Goal: Task Accomplishment & Management: Manage account settings

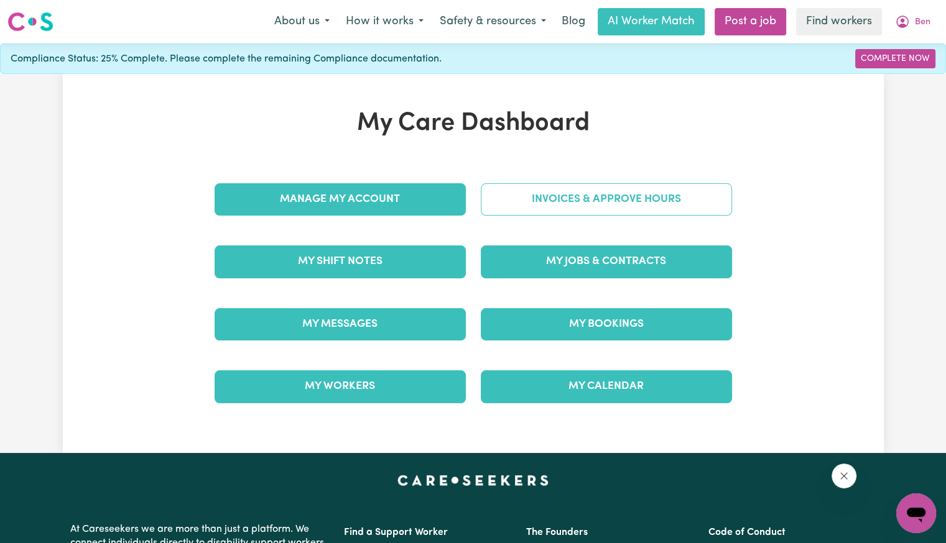
click at [490, 204] on link "Invoices & Approve Hours" at bounding box center [606, 199] width 251 height 32
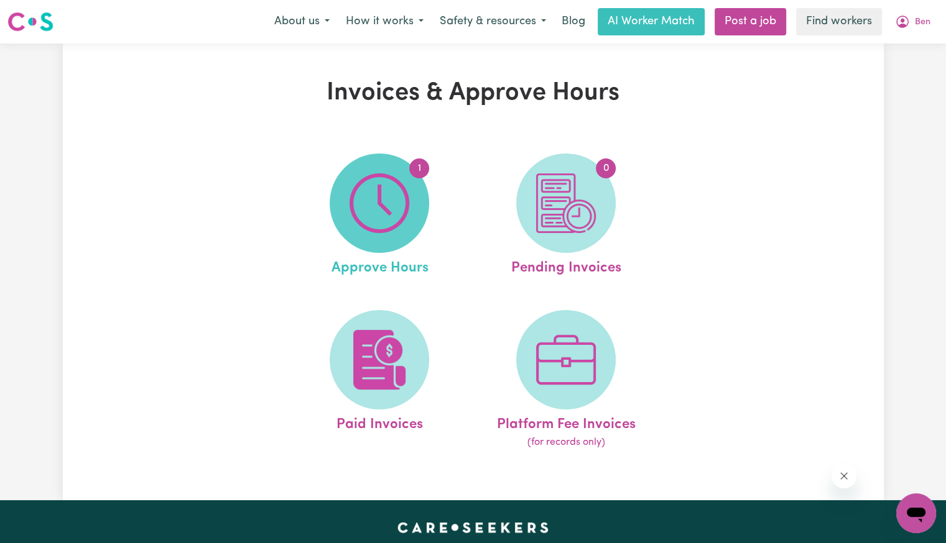
click at [405, 210] on img at bounding box center [379, 203] width 60 height 60
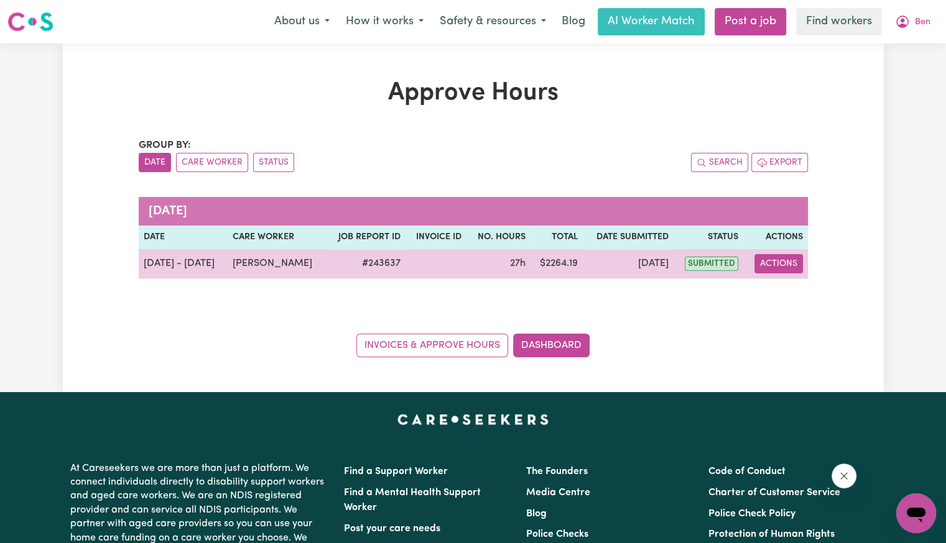
click at [778, 266] on button "Actions" at bounding box center [778, 263] width 48 height 19
click at [788, 296] on link "View Job Report" at bounding box center [809, 292] width 106 height 25
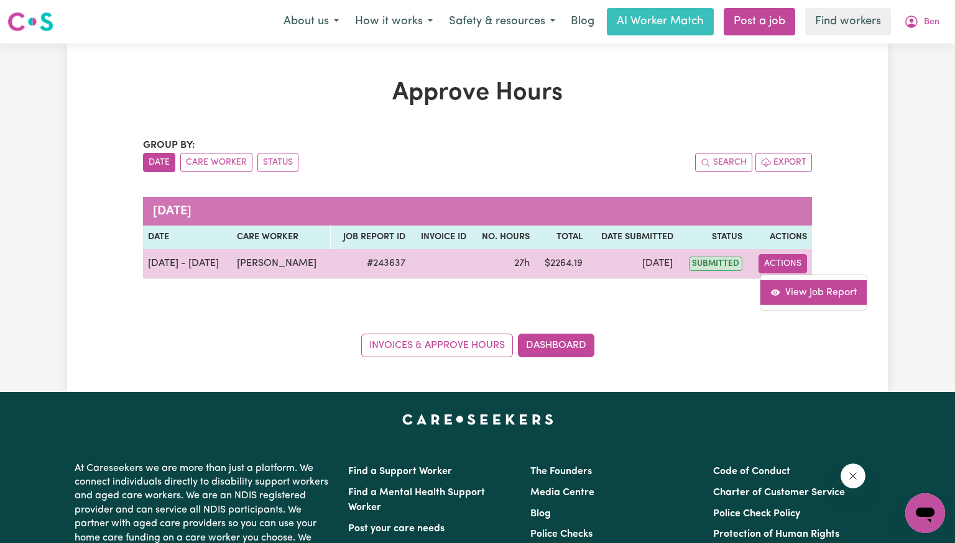
select select "pm"
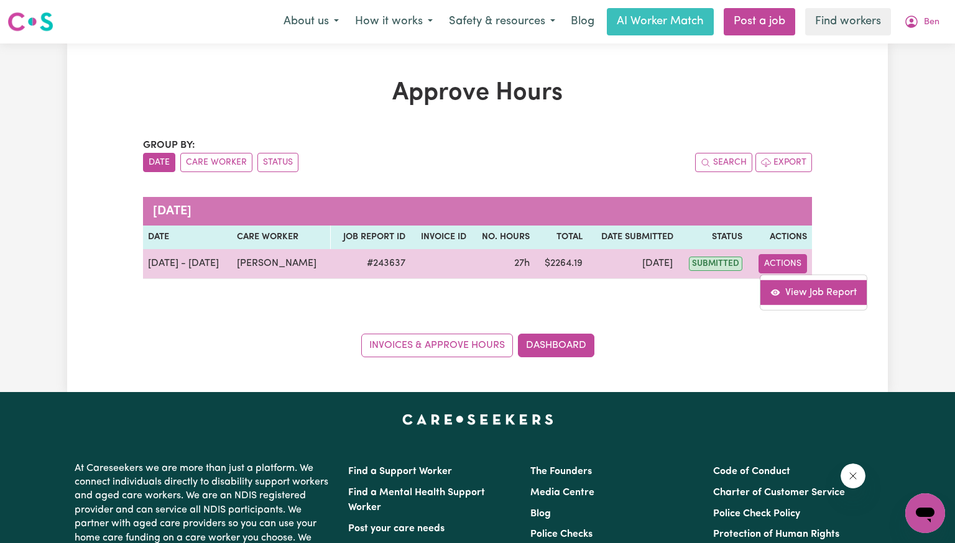
select select "pm"
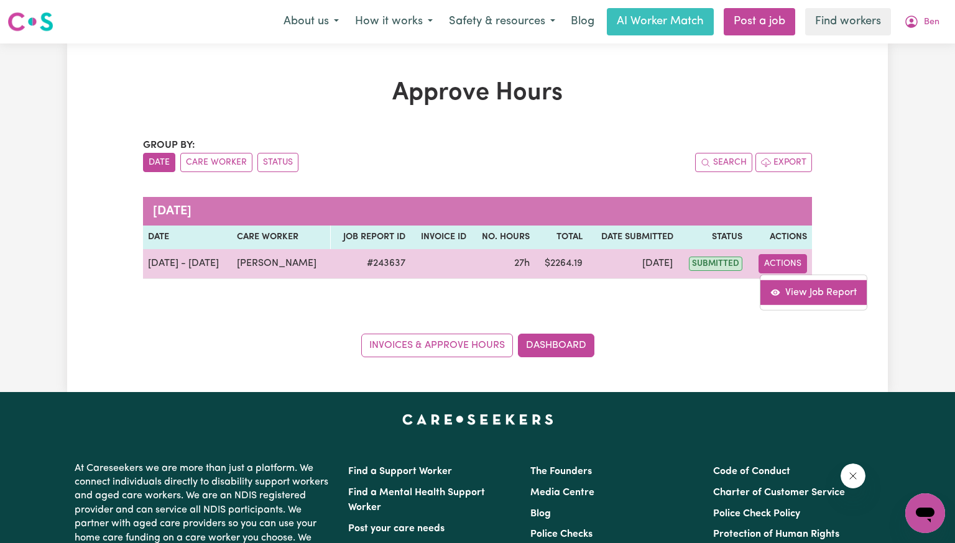
select select "pm"
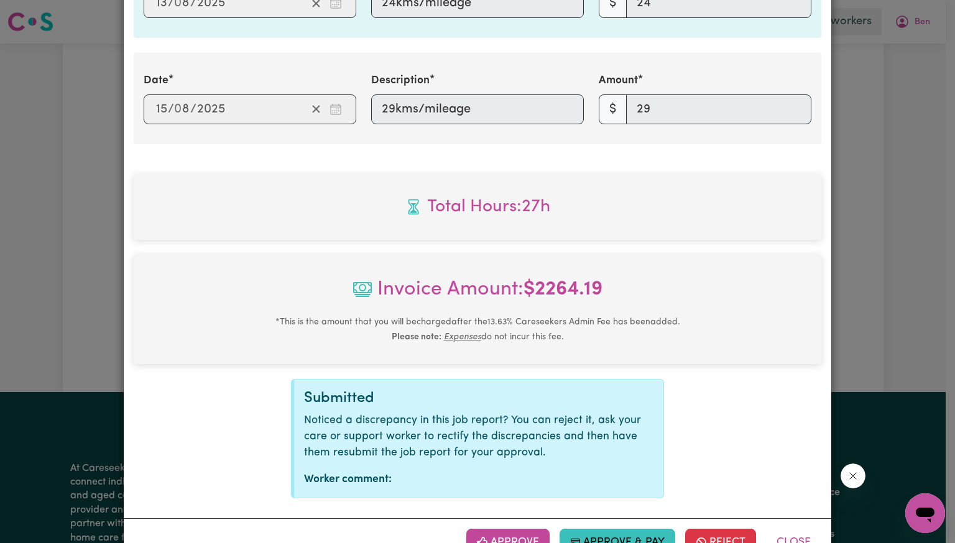
scroll to position [2571, 0]
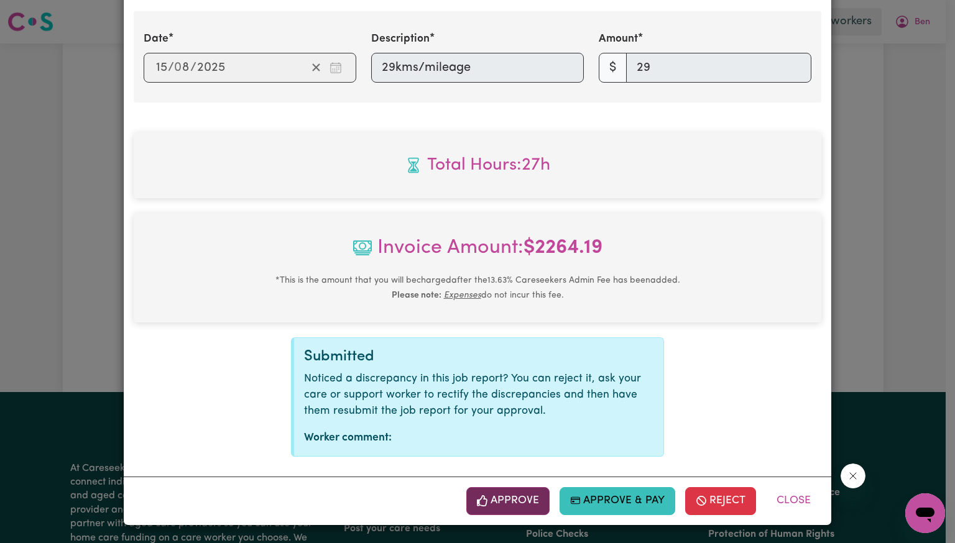
click at [485, 494] on span "button" at bounding box center [482, 501] width 11 height 16
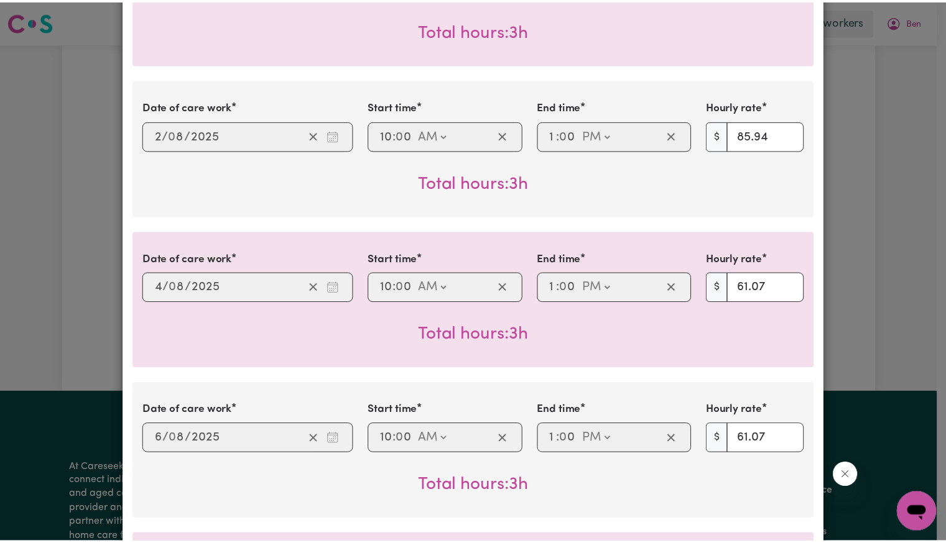
scroll to position [0, 0]
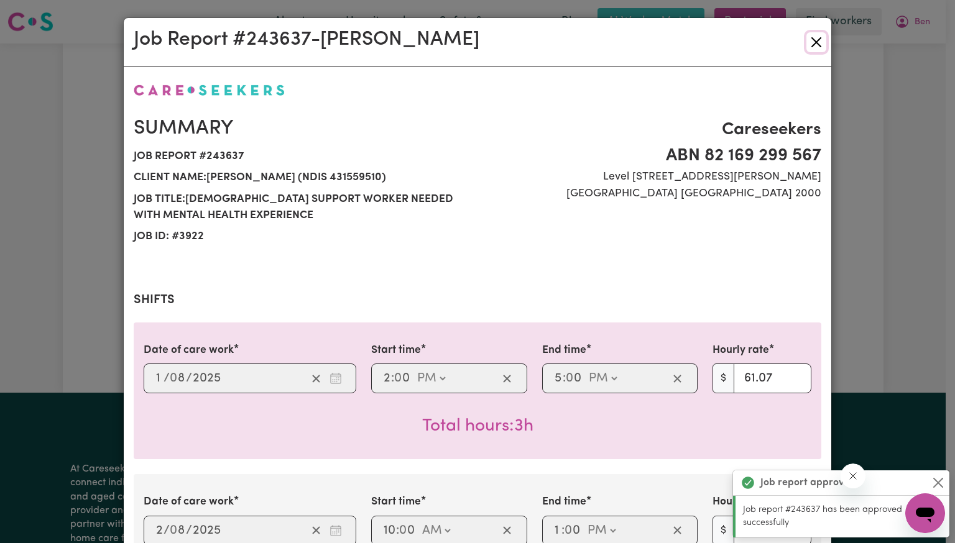
click at [810, 44] on button "Close" at bounding box center [816, 42] width 20 height 20
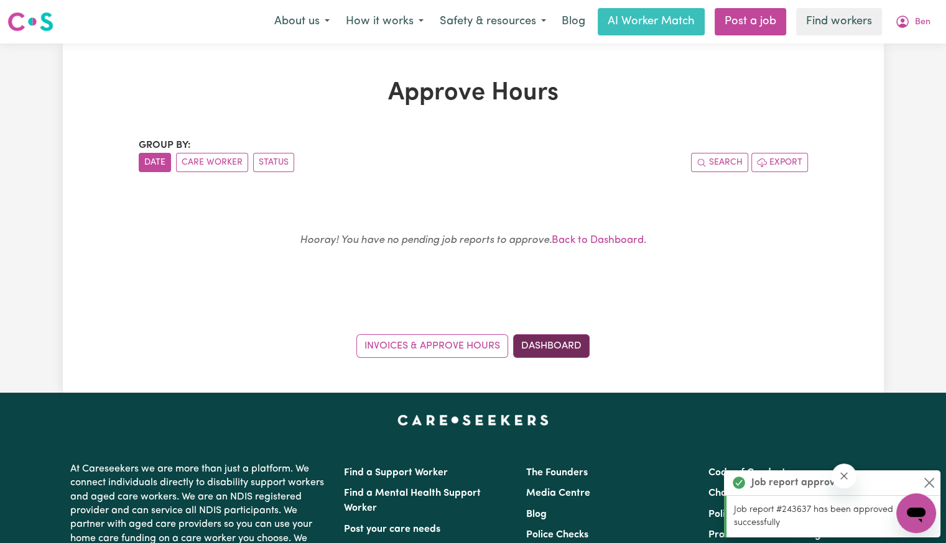
click at [561, 344] on link "Dashboard" at bounding box center [551, 347] width 76 height 24
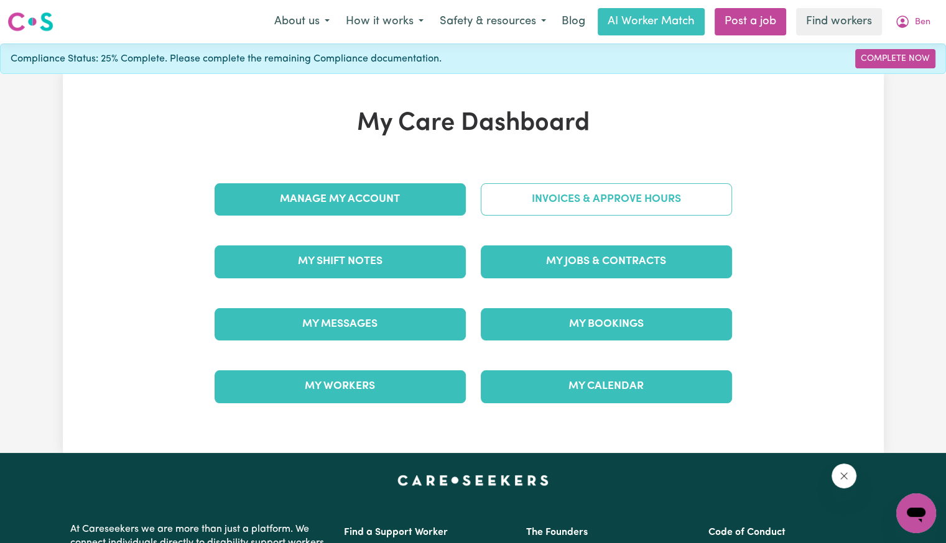
click at [560, 213] on link "Invoices & Approve Hours" at bounding box center [606, 199] width 251 height 32
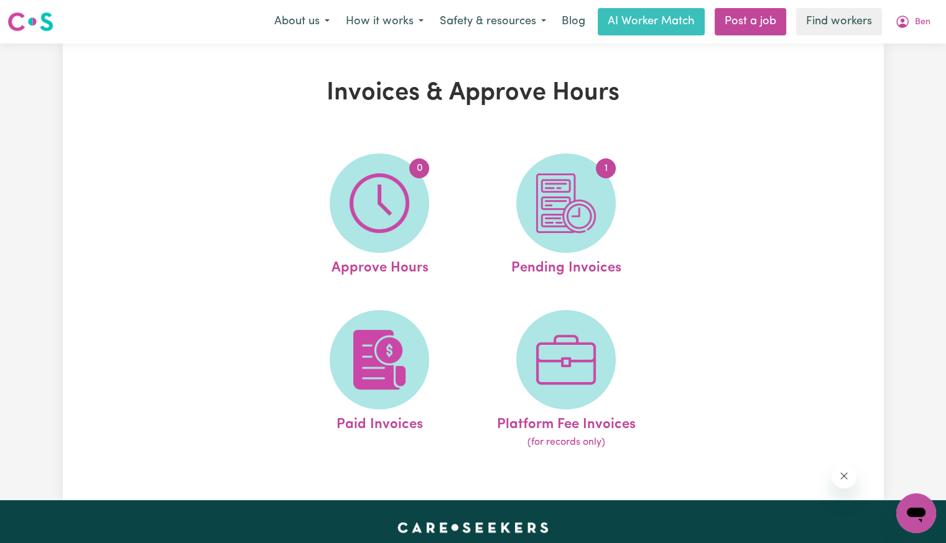
click at [559, 212] on img at bounding box center [566, 203] width 60 height 60
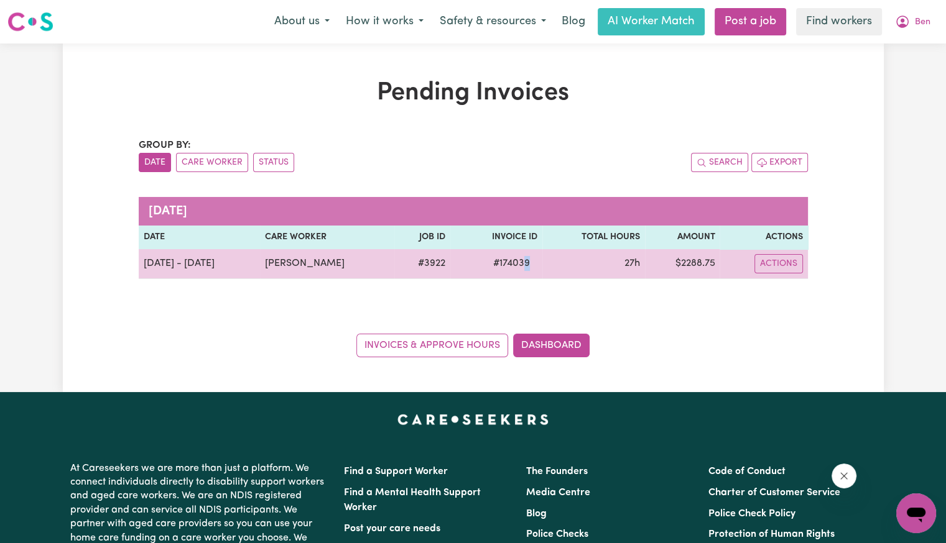
click at [515, 264] on span "# 174039" at bounding box center [512, 263] width 52 height 15
click at [507, 262] on span "# 174039" at bounding box center [512, 263] width 52 height 15
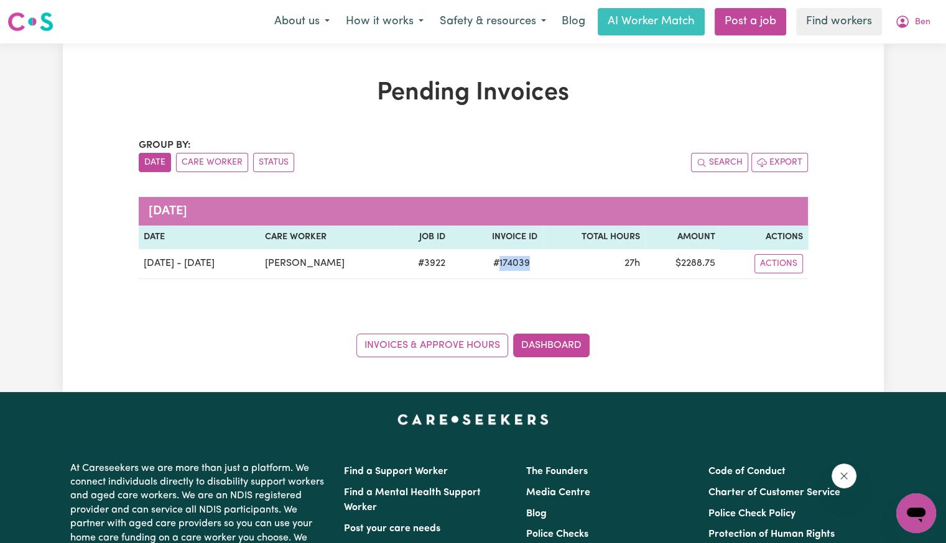
copy span "174039"
click at [918, 25] on span "Ben" at bounding box center [923, 23] width 16 height 14
click at [925, 21] on span "Ben" at bounding box center [923, 23] width 16 height 14
click at [917, 33] on button "Ben" at bounding box center [913, 22] width 52 height 26
click at [851, 80] on link "Logout" at bounding box center [888, 72] width 98 height 24
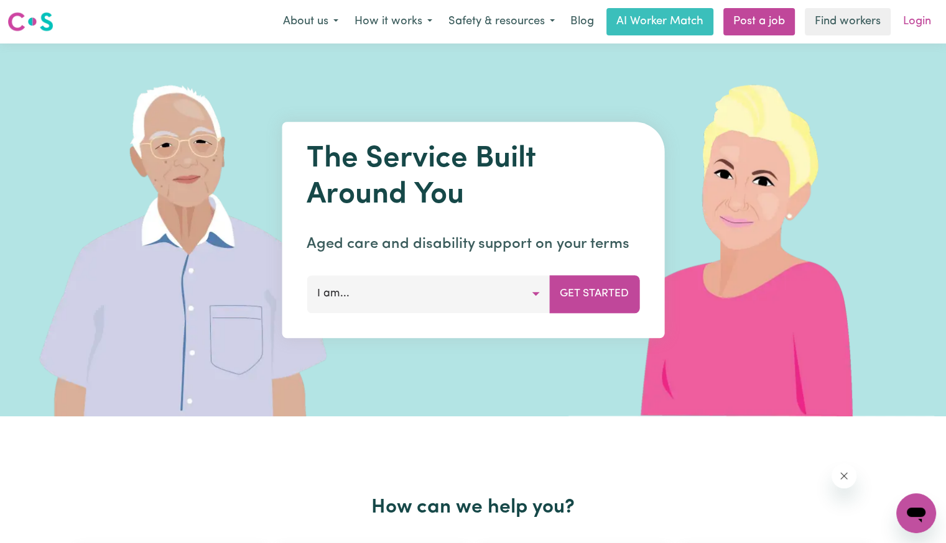
click at [913, 26] on link "Login" at bounding box center [916, 21] width 43 height 27
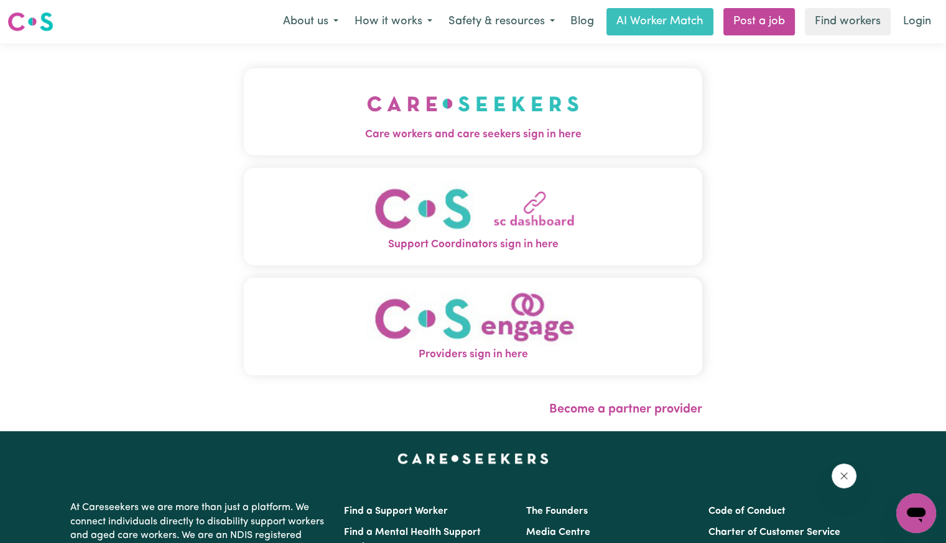
click at [413, 93] on button "Care workers and care seekers sign in here" at bounding box center [473, 111] width 458 height 87
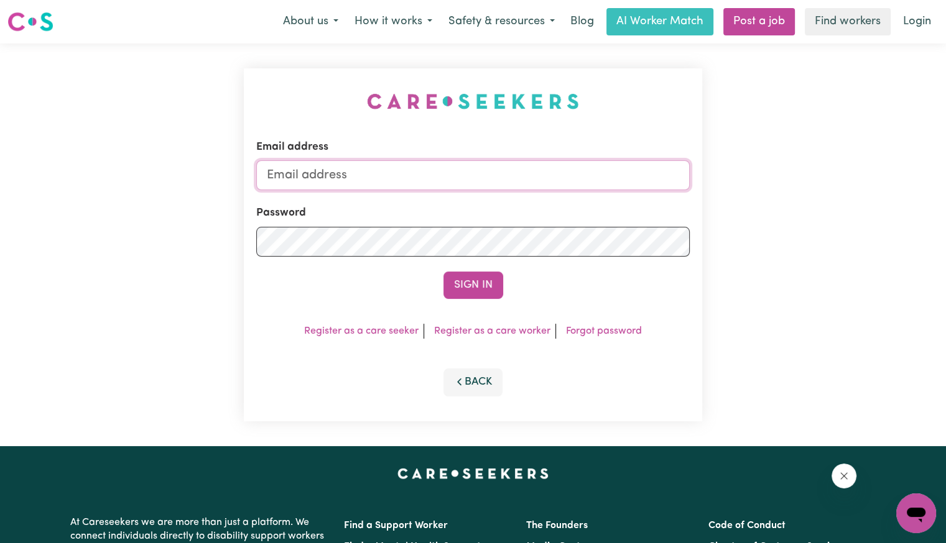
click at [402, 180] on input "Email address" at bounding box center [472, 175] width 433 height 30
drag, startPoint x: 331, startPoint y: 174, endPoint x: 808, endPoint y: 190, distance: 477.1
click at [808, 190] on div "Email address Superuser~[EMAIL_ADDRESS][DOMAIN_NAME] Password Sign In Register …" at bounding box center [473, 245] width 946 height 403
drag, startPoint x: 333, startPoint y: 175, endPoint x: 443, endPoint y: 181, distance: 110.2
click at [443, 181] on input "Superuser~wen" at bounding box center [472, 175] width 433 height 30
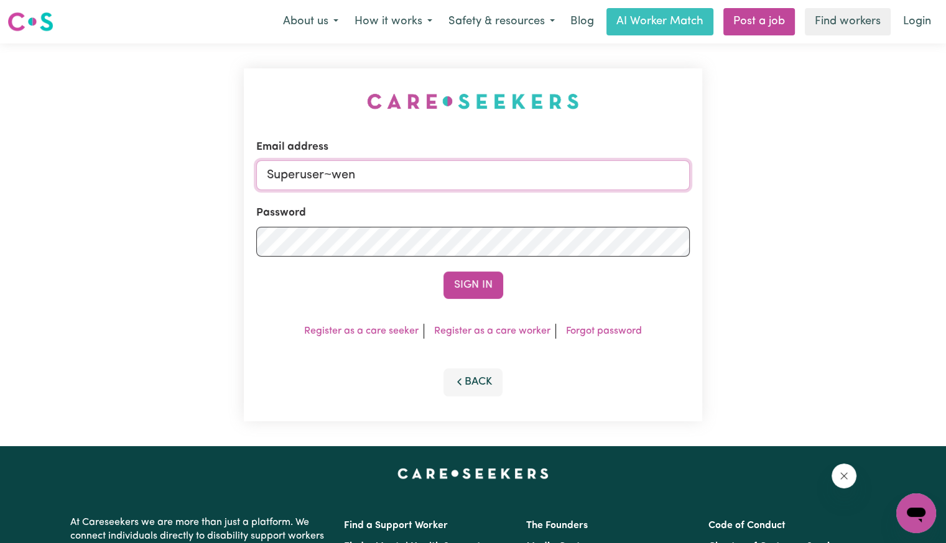
paste input "[EMAIL_ADDRESS][DOMAIN_NAME]"
type input "[EMAIL_ADDRESS][DOMAIN_NAME]"
click at [443, 272] on button "Sign In" at bounding box center [473, 285] width 60 height 27
